Goal: Use online tool/utility: Utilize a website feature to perform a specific function

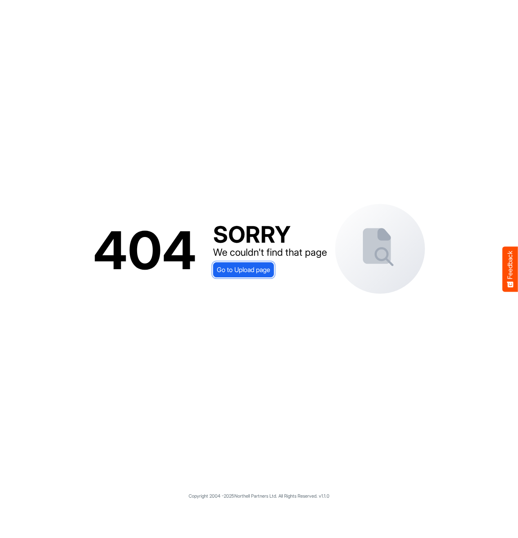
click at [251, 273] on span "Go to Upload page" at bounding box center [243, 269] width 53 height 11
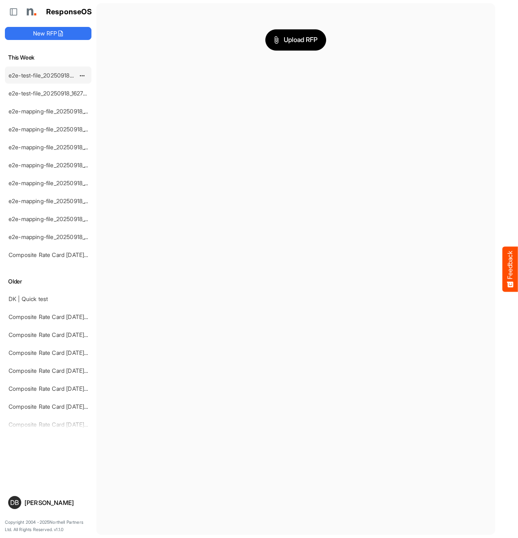
click at [61, 76] on link "e2e-test-file_20250918_162834" at bounding box center [50, 75] width 82 height 7
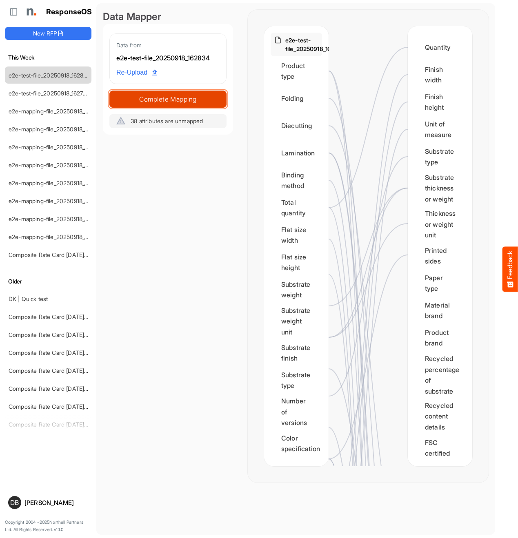
click at [190, 102] on span "Complete Mapping" at bounding box center [168, 98] width 116 height 11
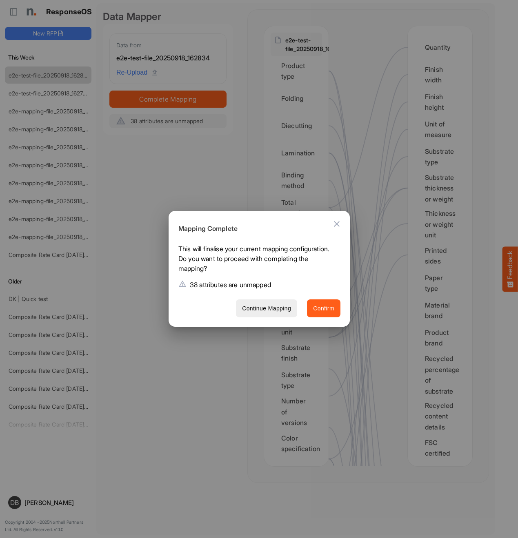
click at [332, 305] on span "Confirm" at bounding box center [323, 308] width 21 height 10
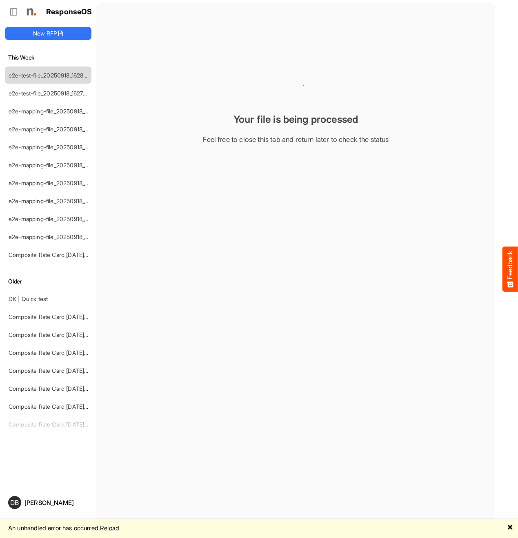
click at [114, 531] on link "Reload" at bounding box center [109, 528] width 19 height 8
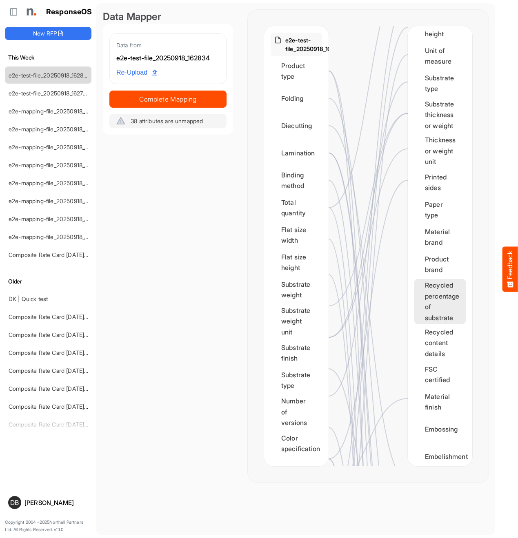
scroll to position [75, 0]
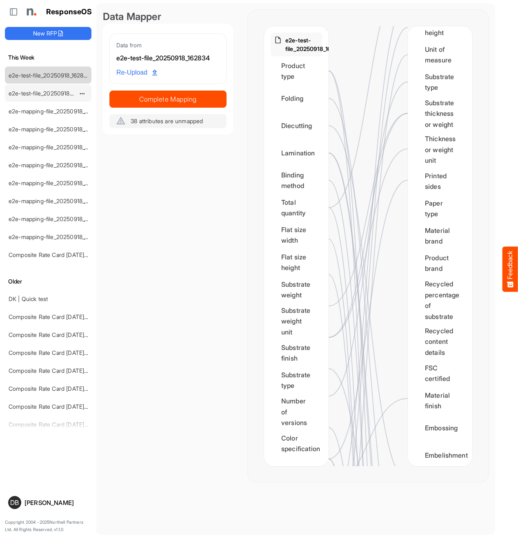
click at [36, 93] on link "e2e-test-file_20250918_162734" at bounding box center [50, 93] width 82 height 7
